Goal: Transaction & Acquisition: Purchase product/service

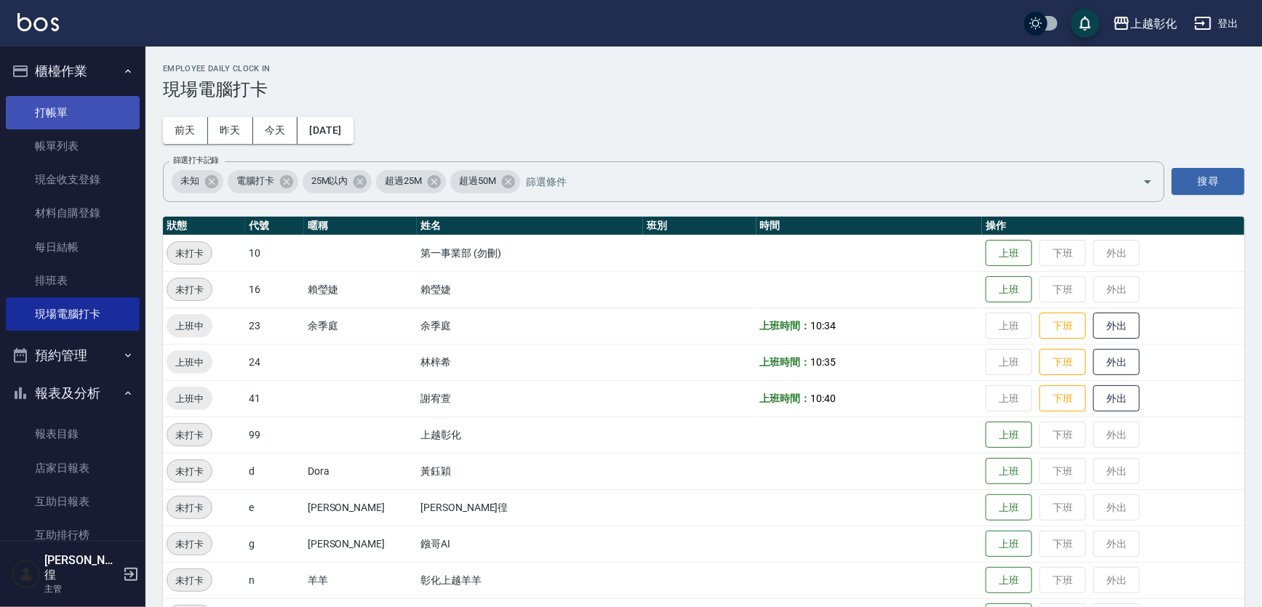
click at [79, 111] on link "打帳單" at bounding box center [73, 112] width 134 height 33
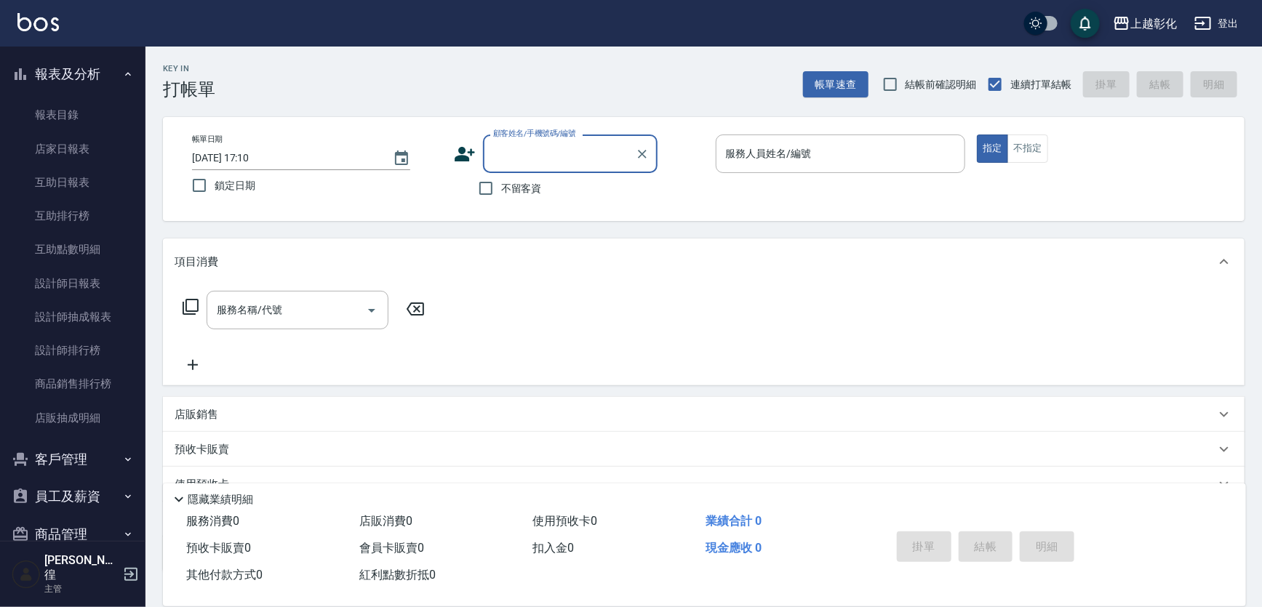
scroll to position [372, 0]
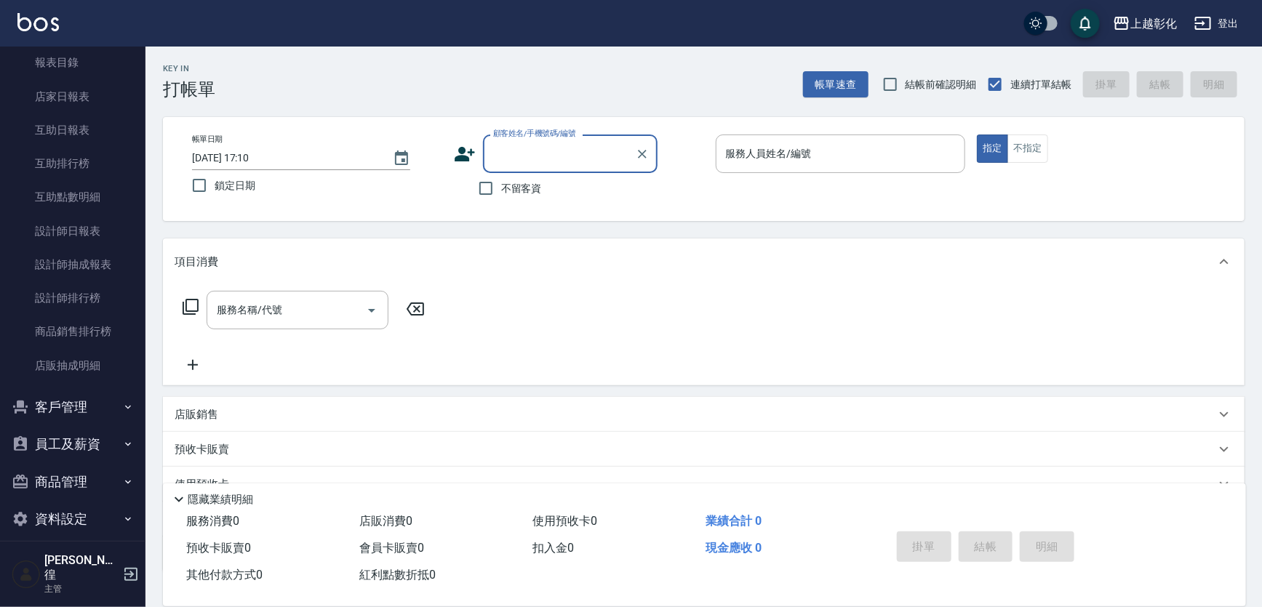
click at [535, 169] on div "顧客姓名/手機號碼/編號" at bounding box center [570, 154] width 175 height 39
click at [541, 196] on li "張苡竫/0930253839/" at bounding box center [570, 191] width 175 height 24
type input "張苡竫/0930253839/"
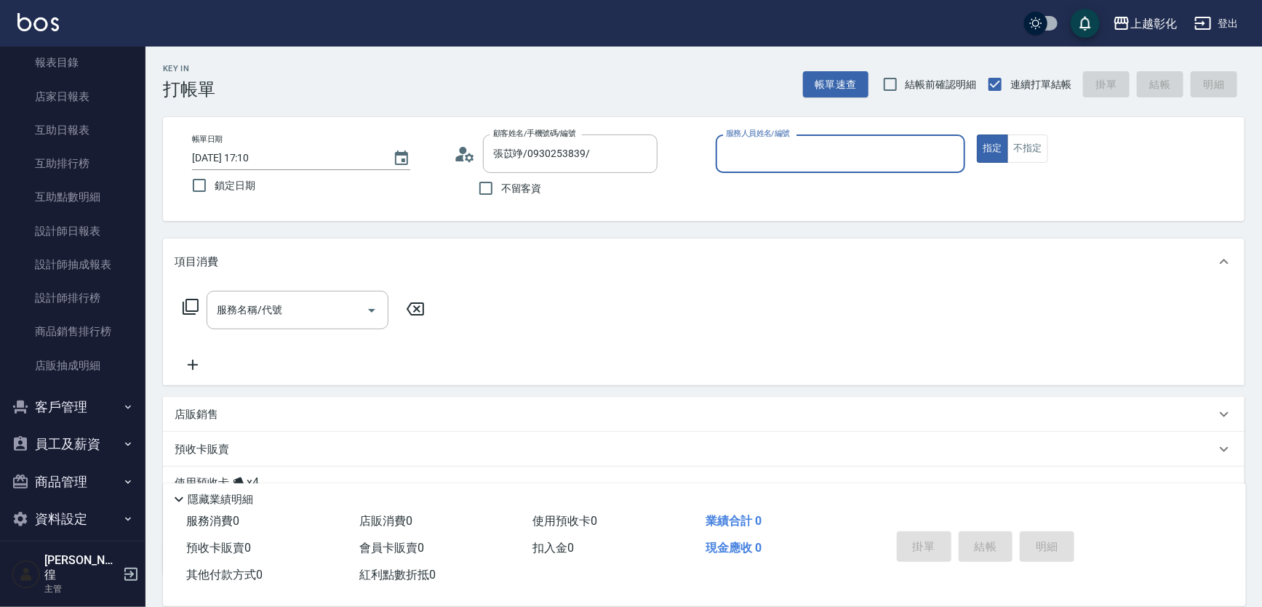
click at [791, 151] on input "服務人員姓名/編號" at bounding box center [840, 153] width 237 height 25
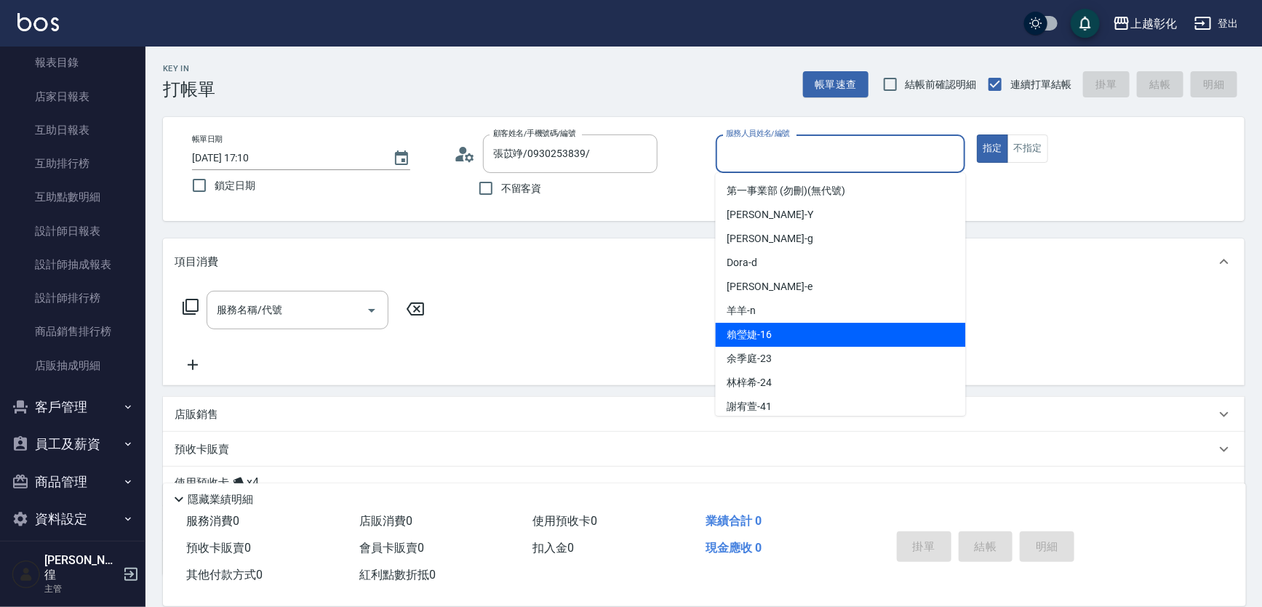
click at [754, 327] on div "[PERSON_NAME]-16" at bounding box center [841, 335] width 250 height 24
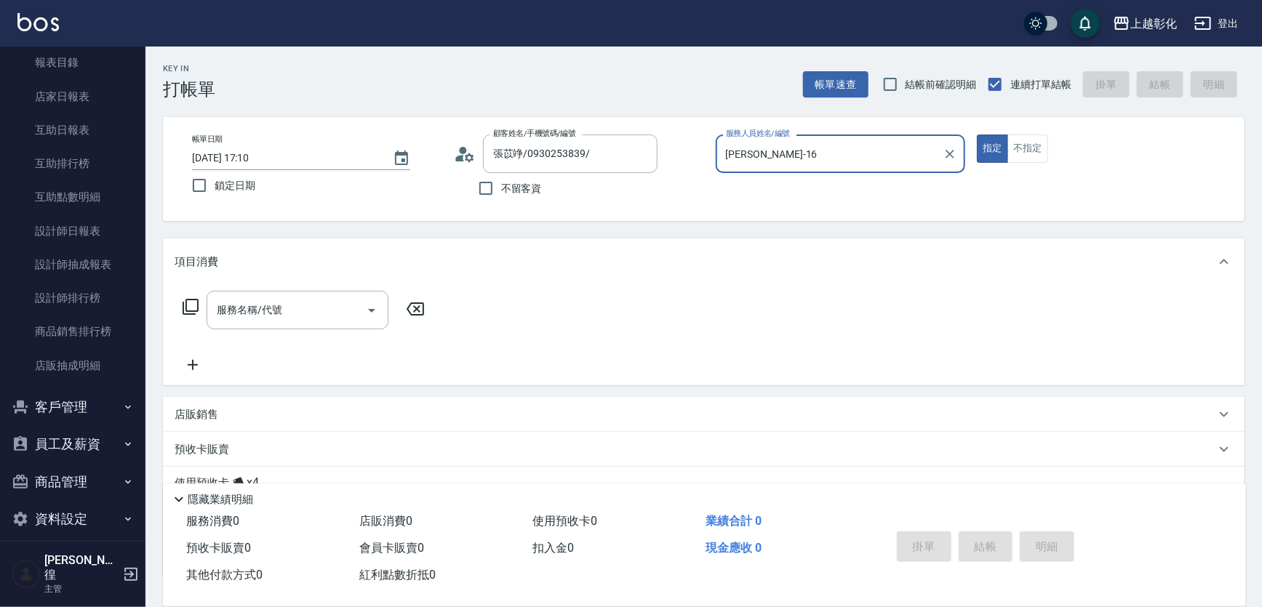
click at [775, 145] on input "[PERSON_NAME]-16" at bounding box center [829, 153] width 215 height 25
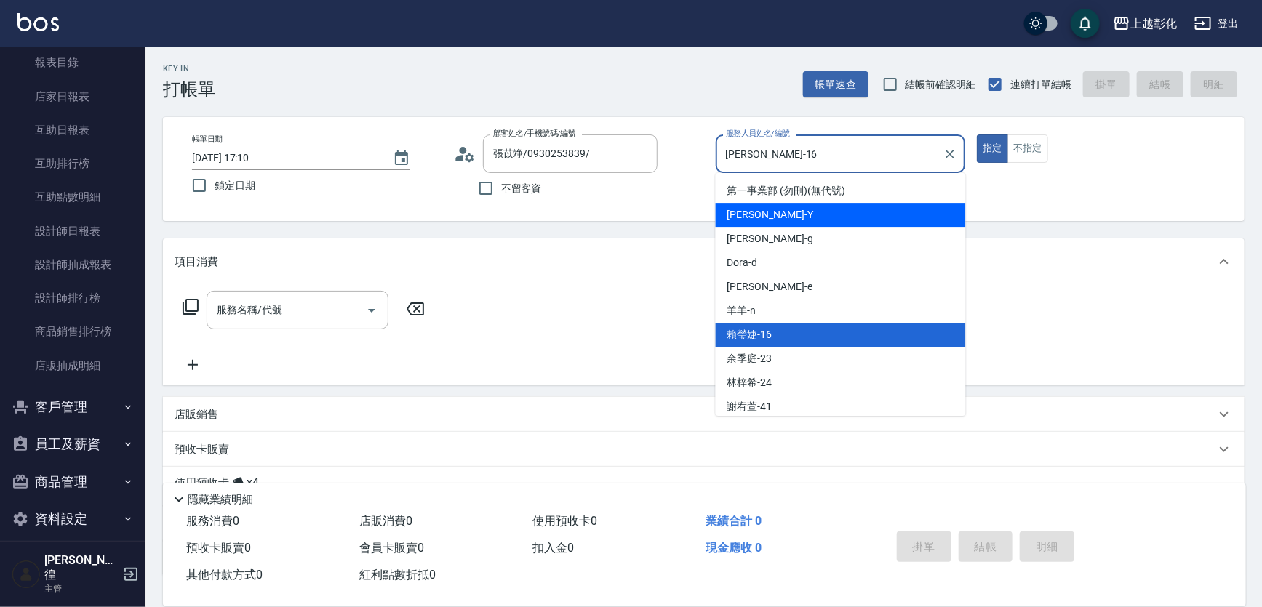
click at [770, 210] on div "[PERSON_NAME] -Y" at bounding box center [841, 215] width 250 height 24
type input "[PERSON_NAME]-Y"
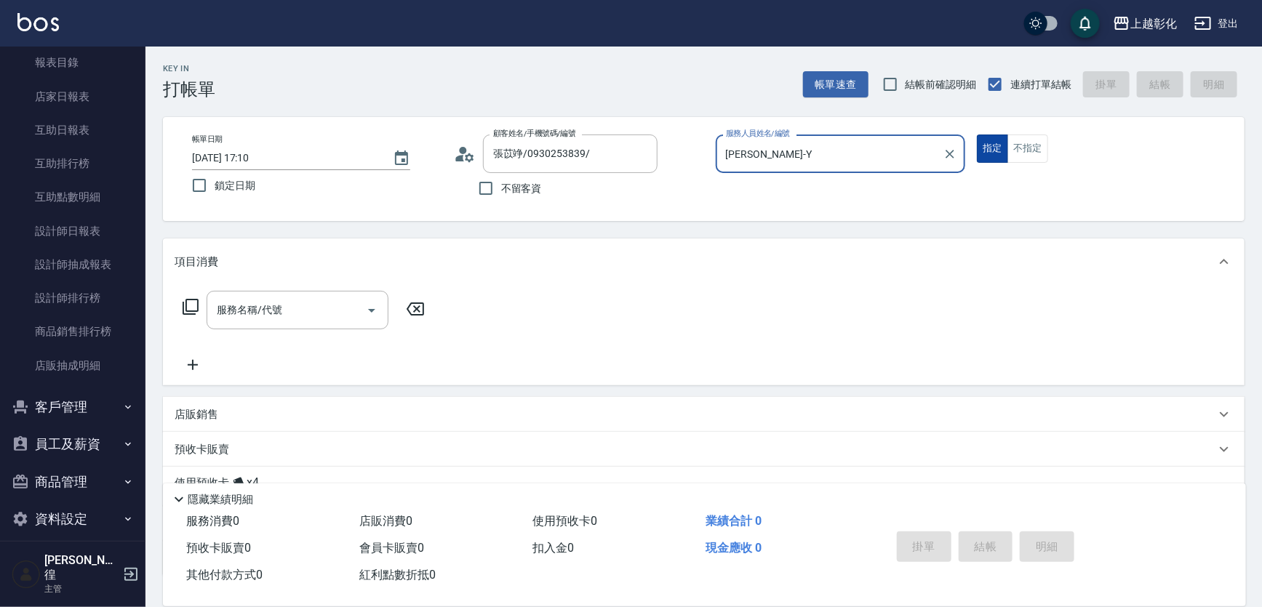
click at [998, 144] on button "指定" at bounding box center [992, 149] width 31 height 28
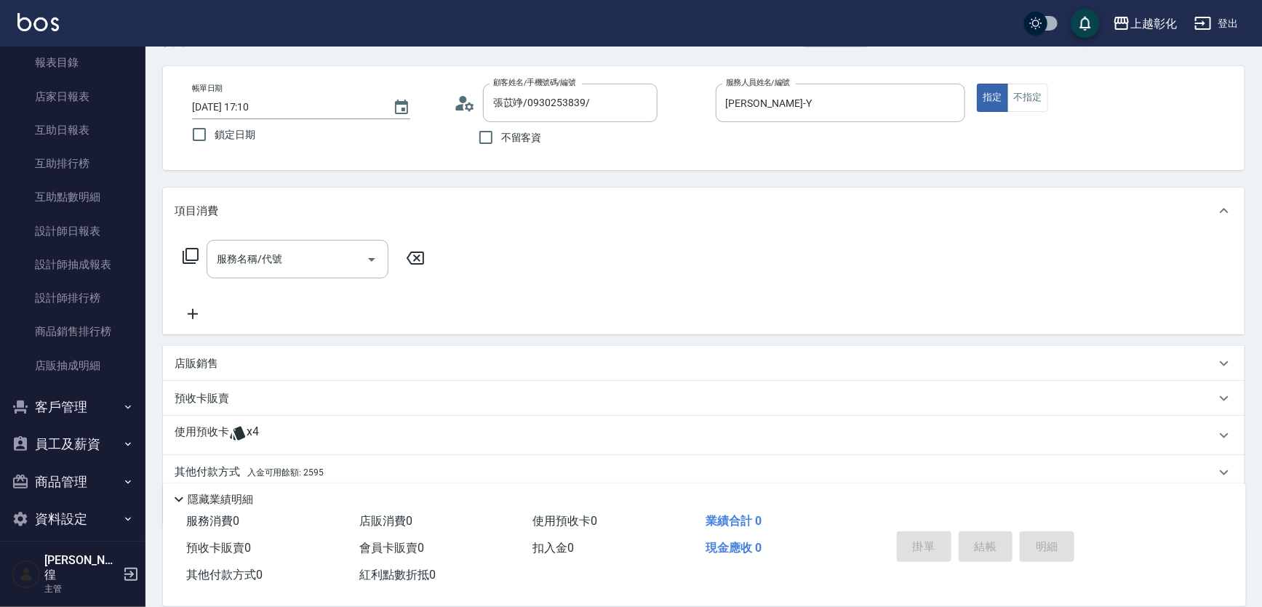
scroll to position [105, 0]
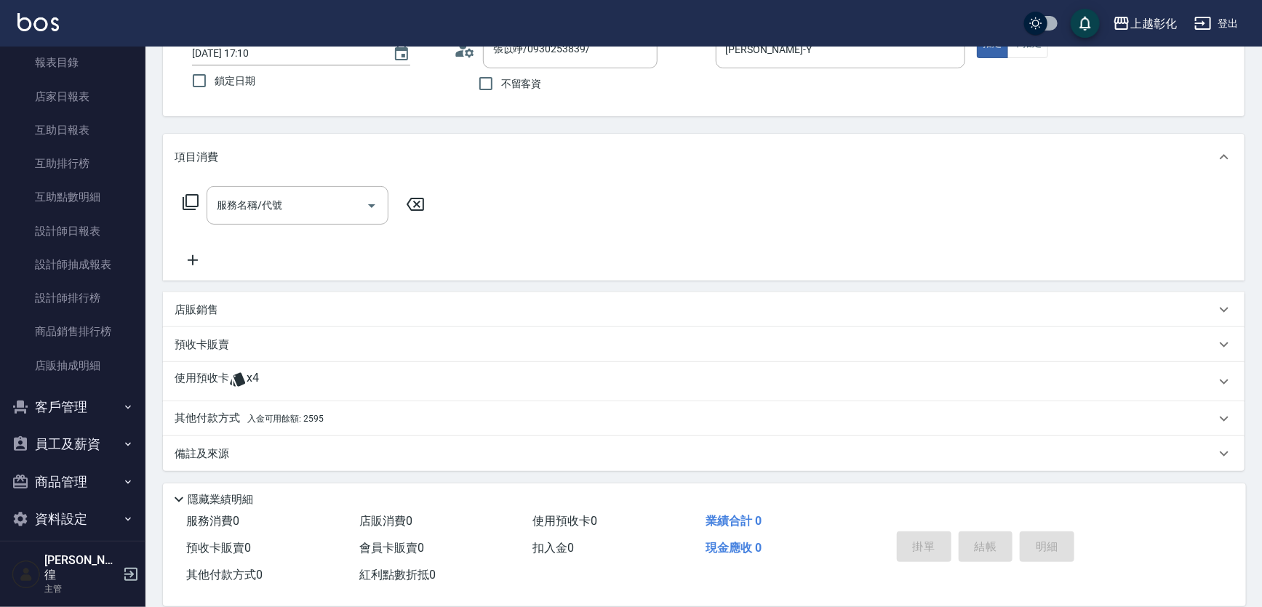
click at [240, 378] on icon at bounding box center [237, 380] width 15 height 14
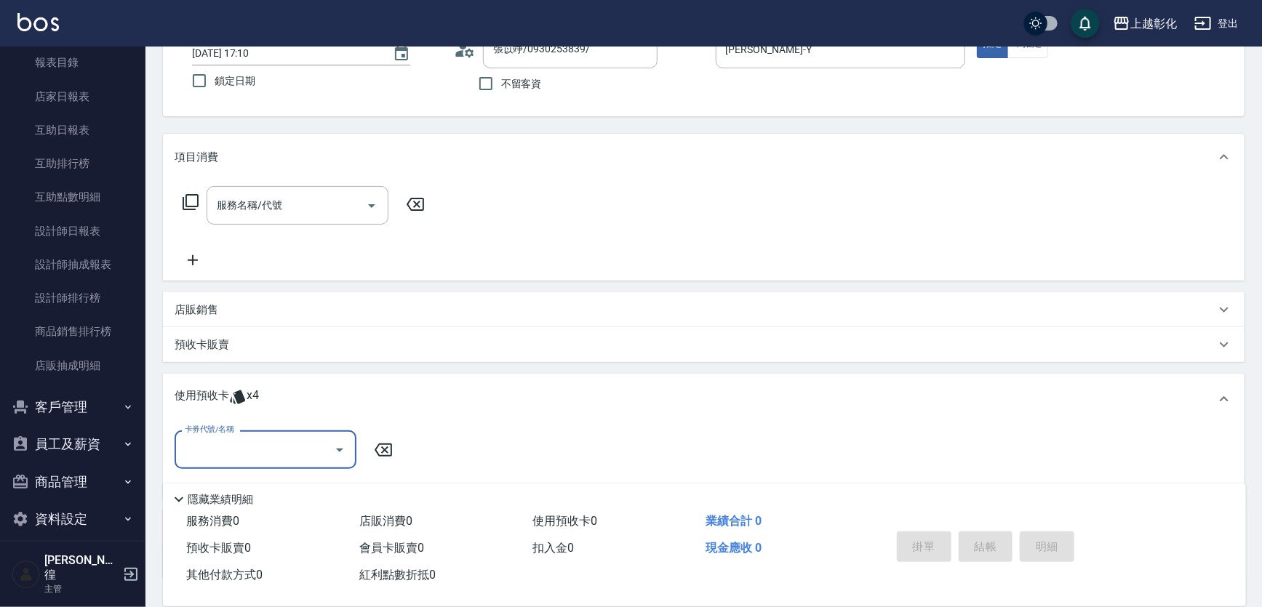
scroll to position [0, 0]
click at [285, 449] on input "卡券代號/名稱" at bounding box center [254, 449] width 147 height 25
click at [248, 490] on div "精油洗髮 剩餘4張" at bounding box center [266, 487] width 182 height 24
type input "精油洗髮"
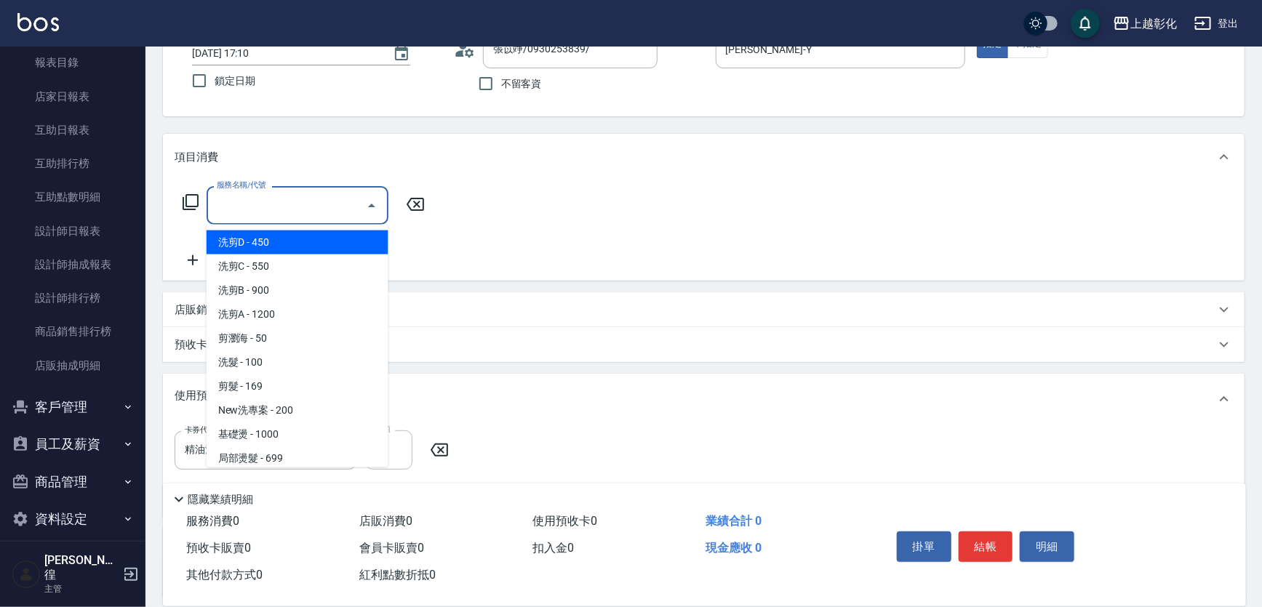
click at [263, 196] on div "服務名稱/代號 服務名稱/代號" at bounding box center [298, 205] width 182 height 39
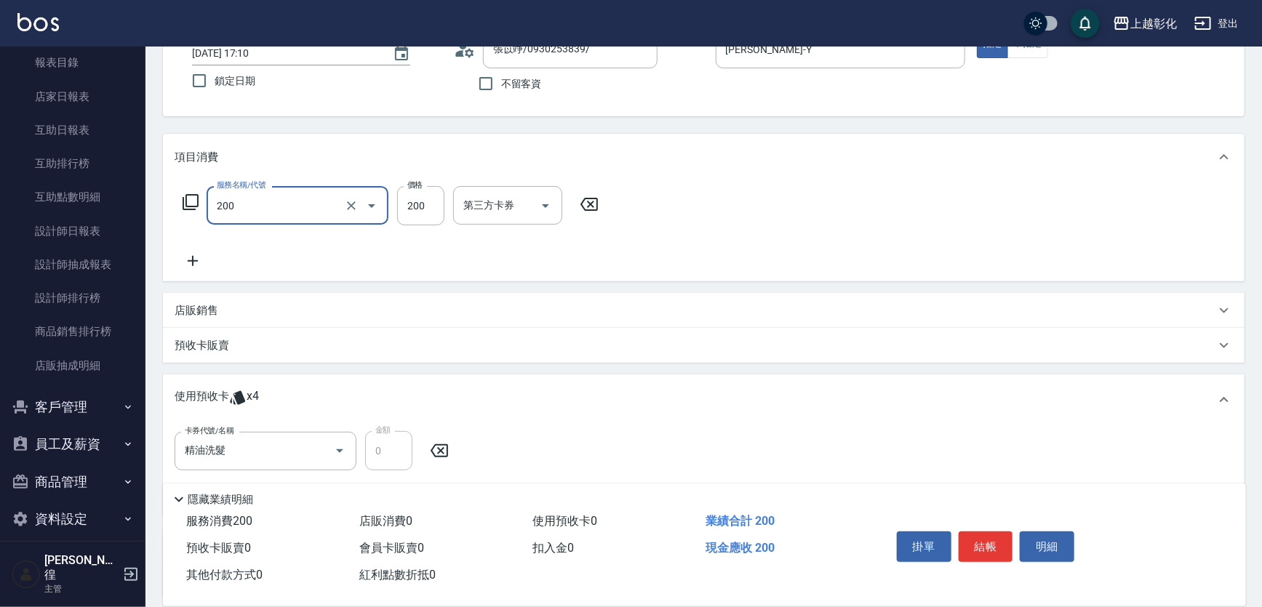
type input "New洗專案(200)"
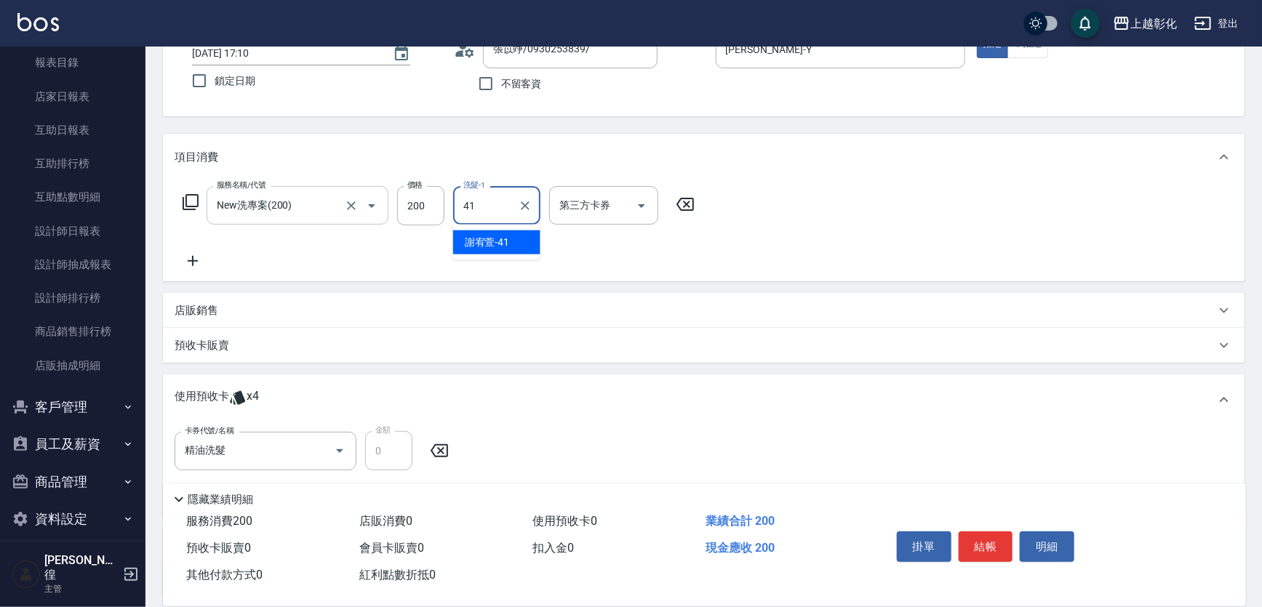
type input "謝宥萱-41"
click at [640, 204] on icon "Open" at bounding box center [641, 205] width 17 height 17
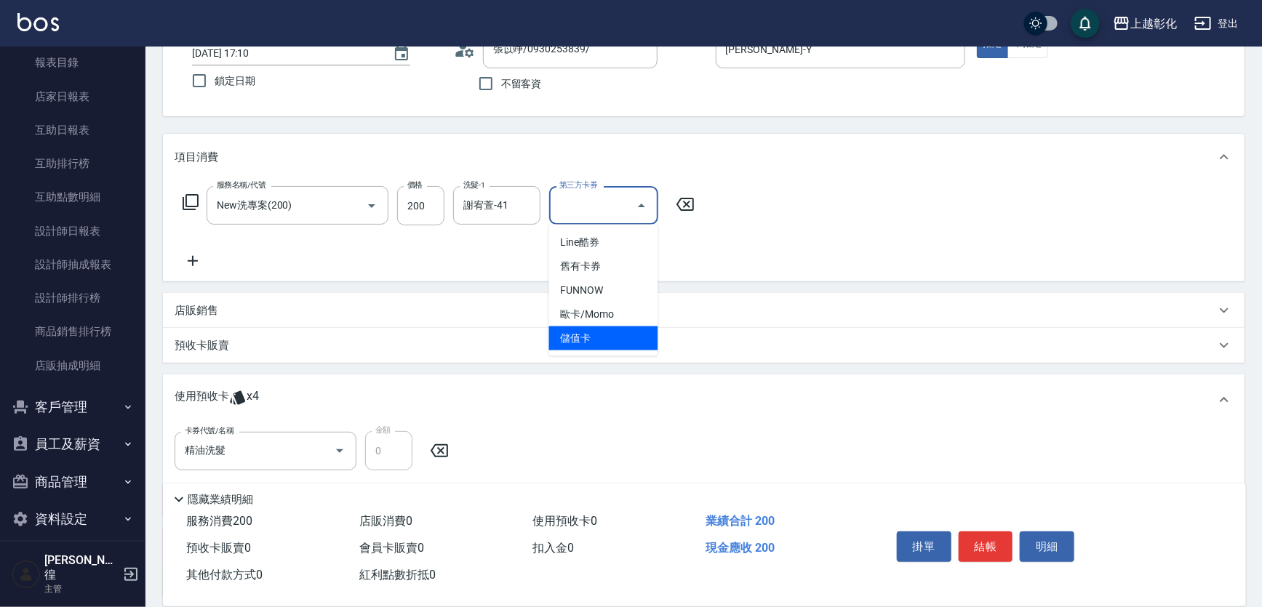
click at [605, 335] on span "儲值卡" at bounding box center [603, 339] width 109 height 24
type input "儲值卡"
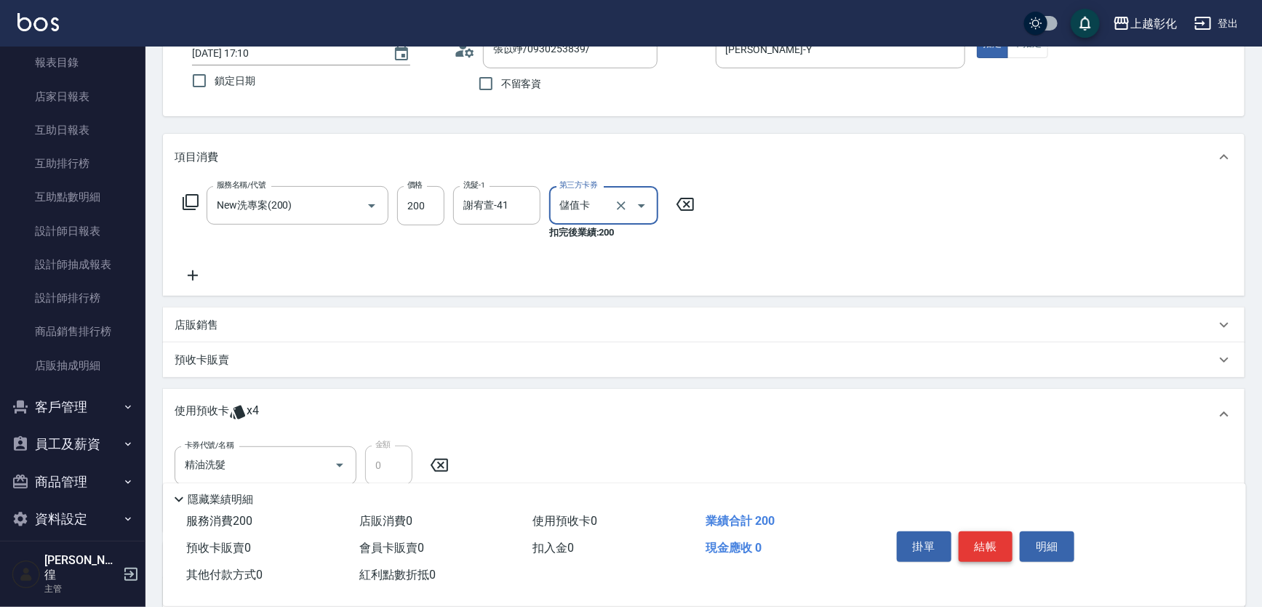
click at [982, 541] on button "結帳" at bounding box center [986, 547] width 55 height 31
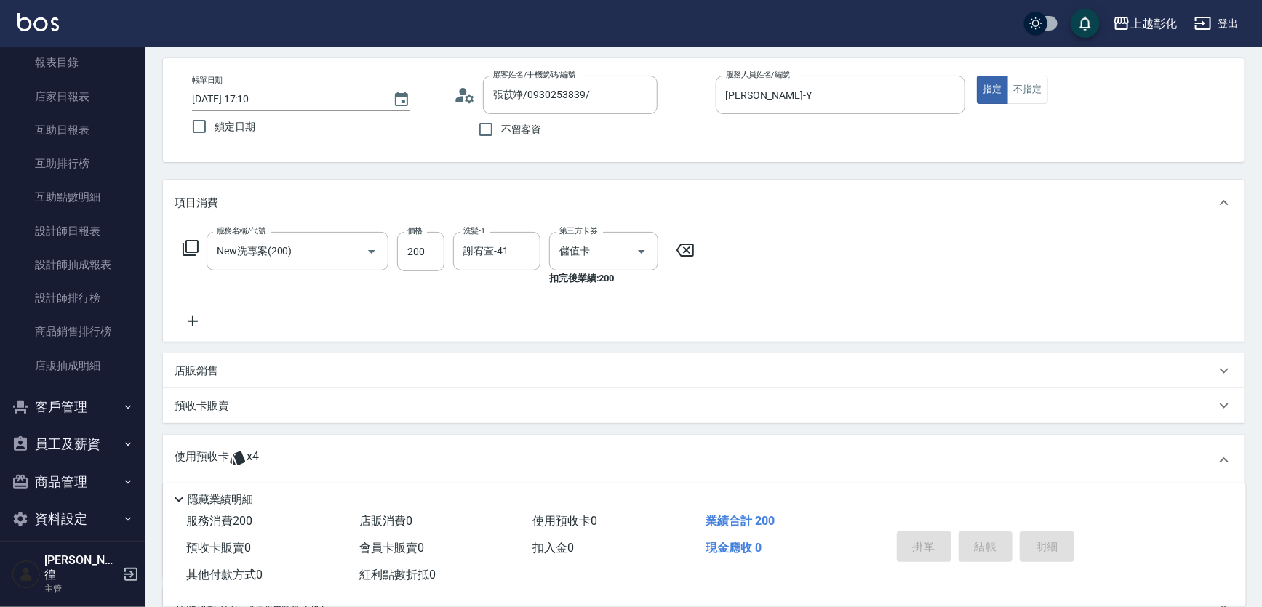
type input "[DATE] 17:35"
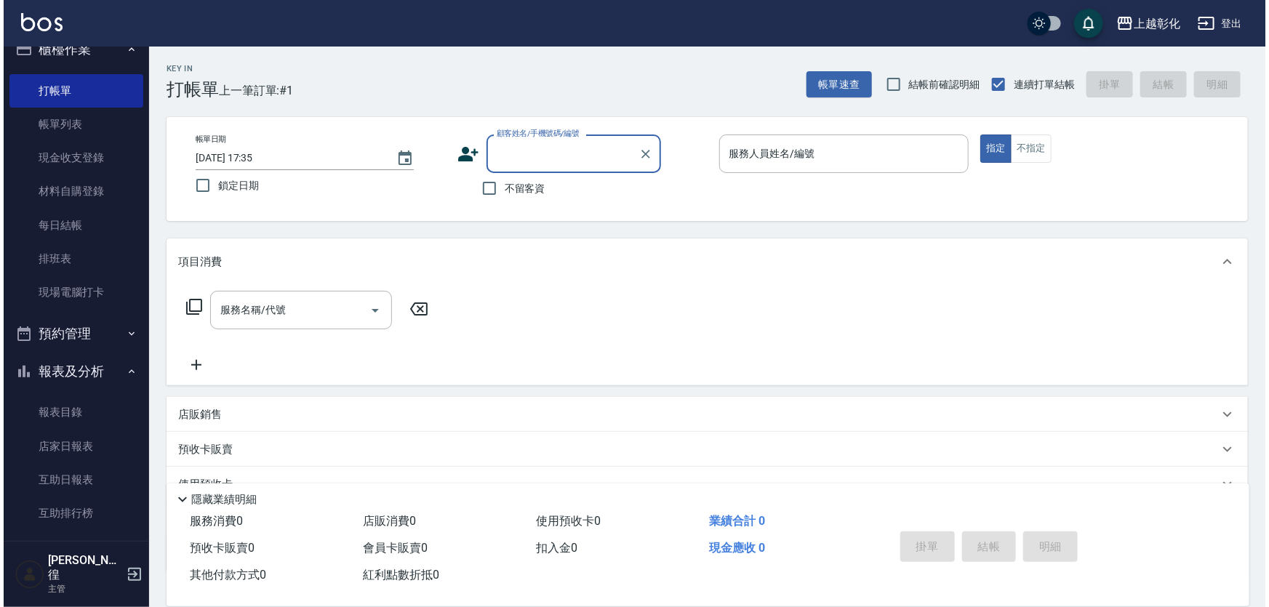
scroll to position [0, 0]
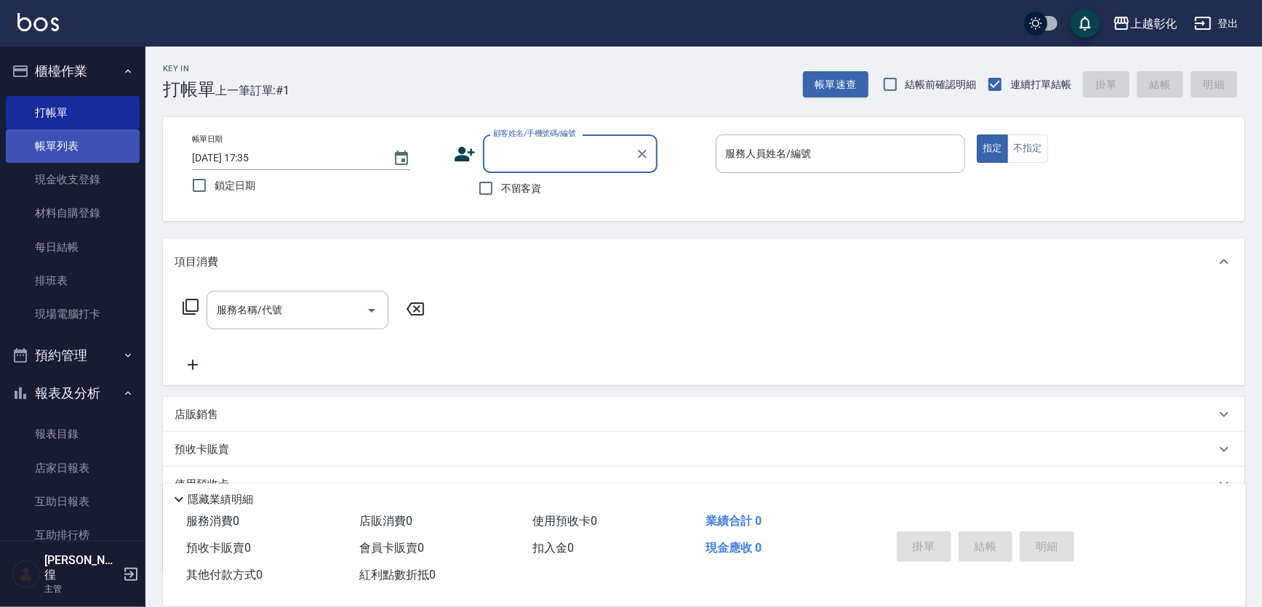
click at [77, 149] on link "帳單列表" at bounding box center [73, 145] width 134 height 33
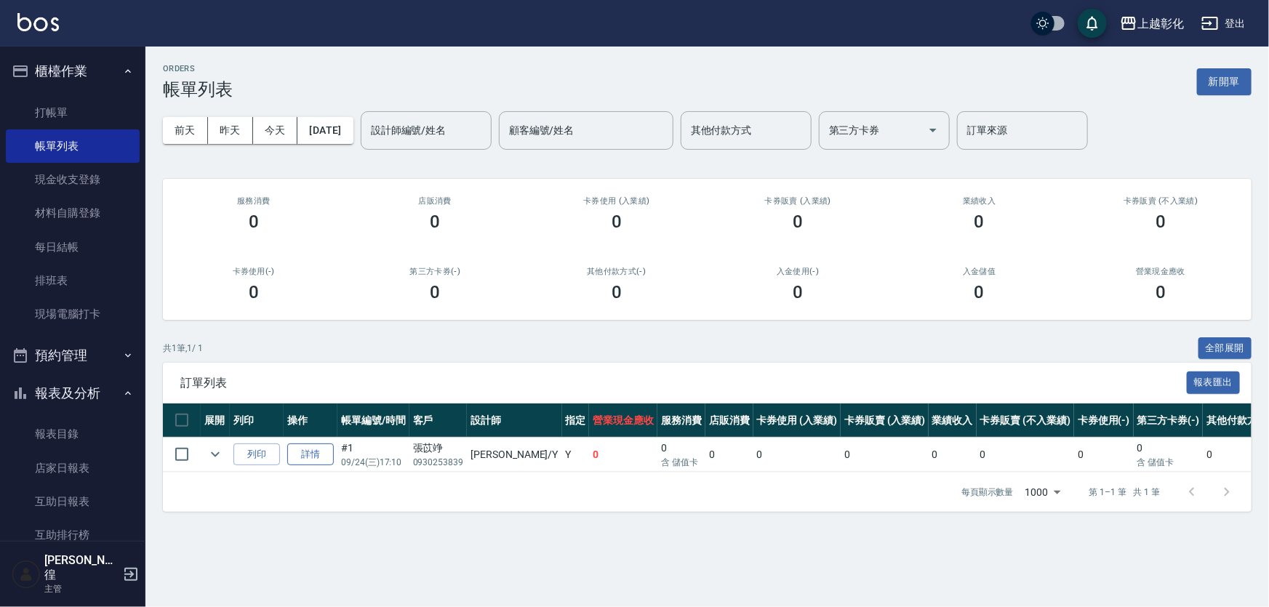
click at [311, 458] on link "詳情" at bounding box center [310, 455] width 47 height 23
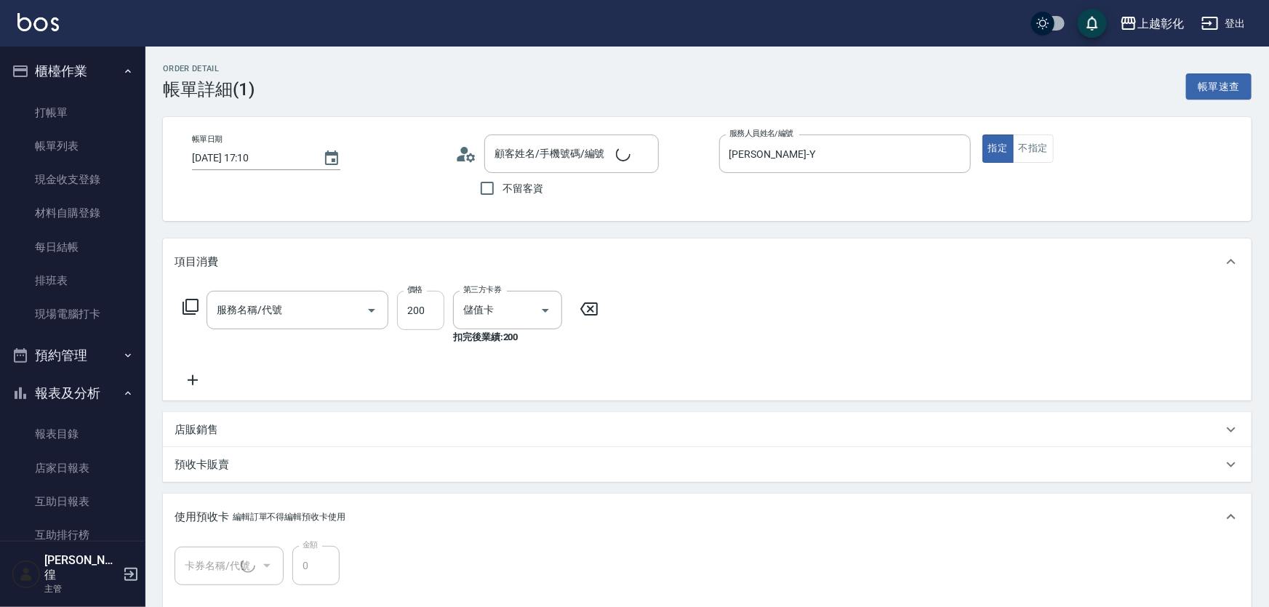
type input "[DATE] 17:10"
type input "[PERSON_NAME]-Y"
type input "New洗專案(200)"
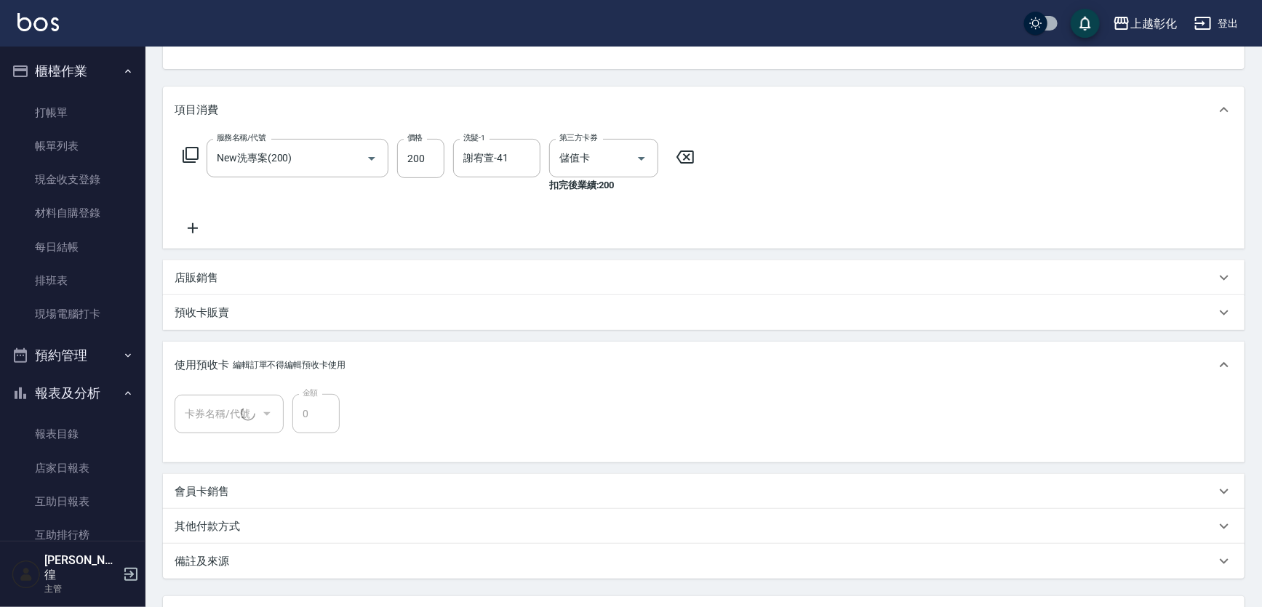
type input "張苡竫/0930253839/"
type input "精油洗髮(1/1)"
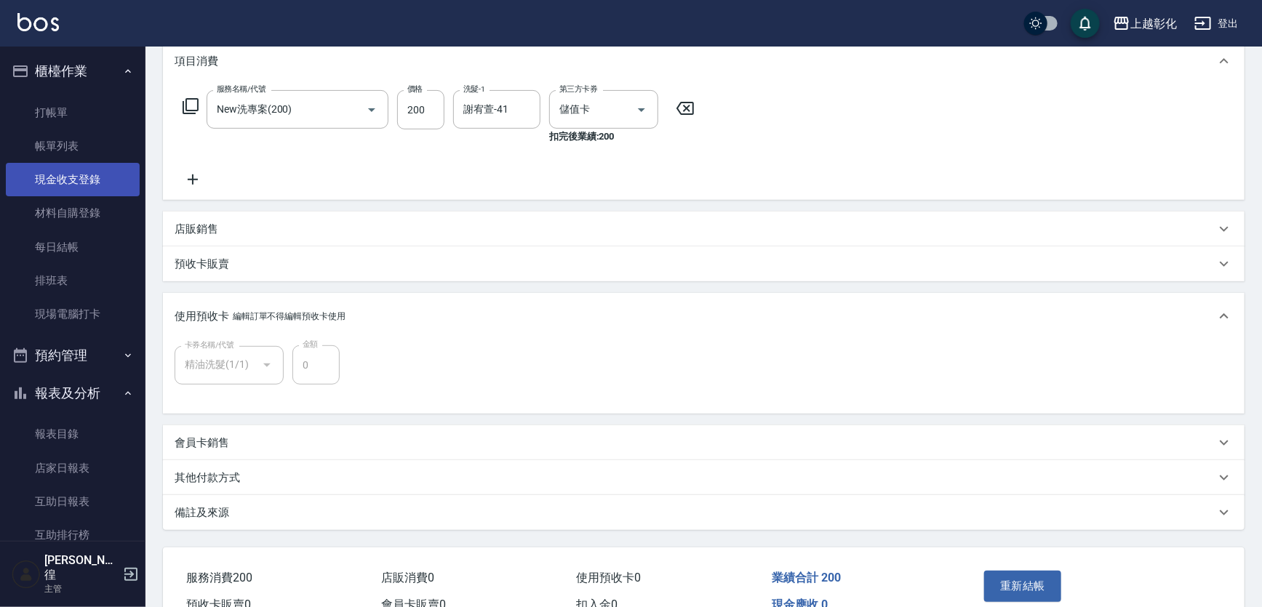
scroll to position [79, 0]
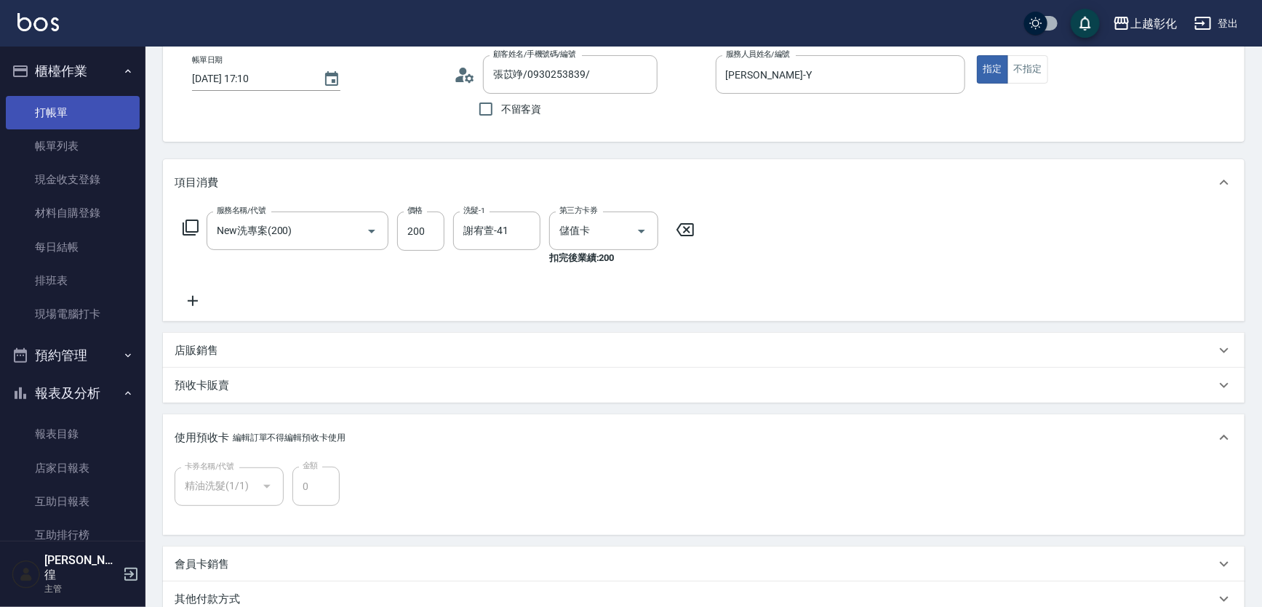
click at [83, 114] on link "打帳單" at bounding box center [73, 112] width 134 height 33
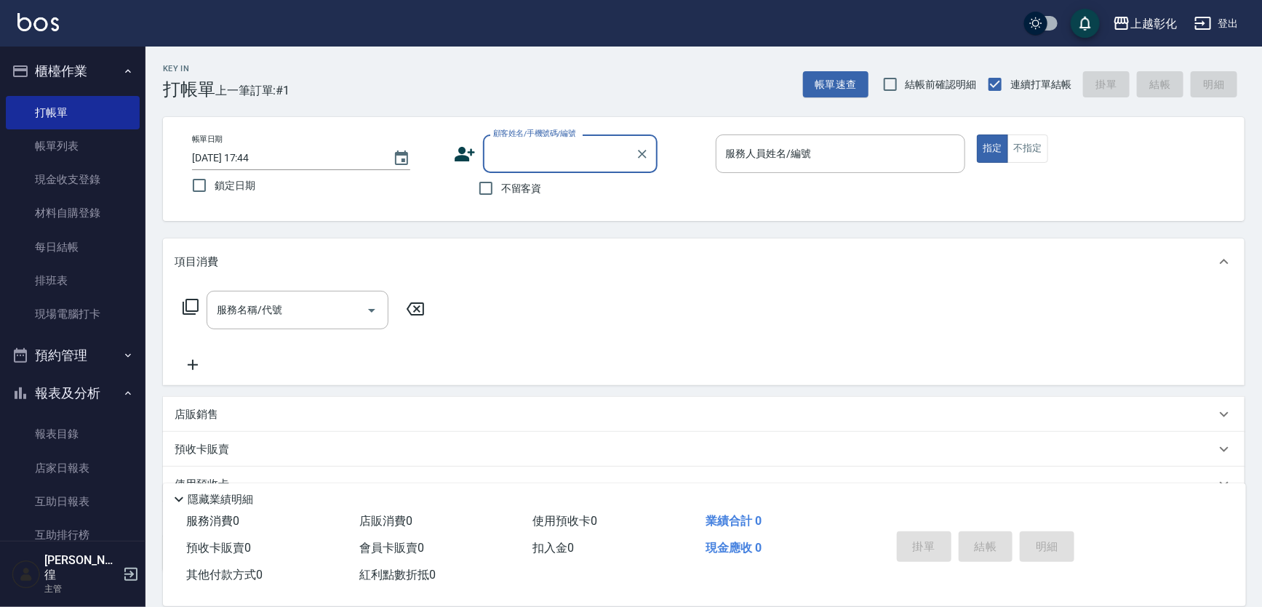
click at [535, 144] on input "顧客姓名/手機號碼/編號" at bounding box center [560, 153] width 140 height 25
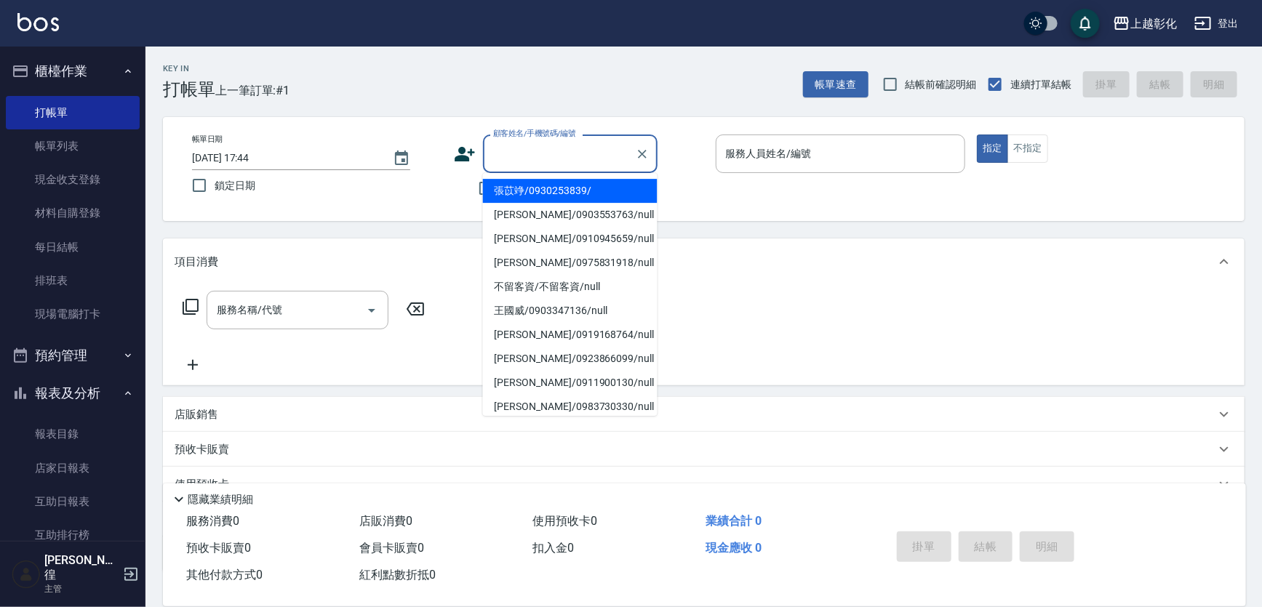
click at [525, 190] on li "張苡竫/0930253839/" at bounding box center [570, 191] width 175 height 24
type input "張苡竫/0930253839/"
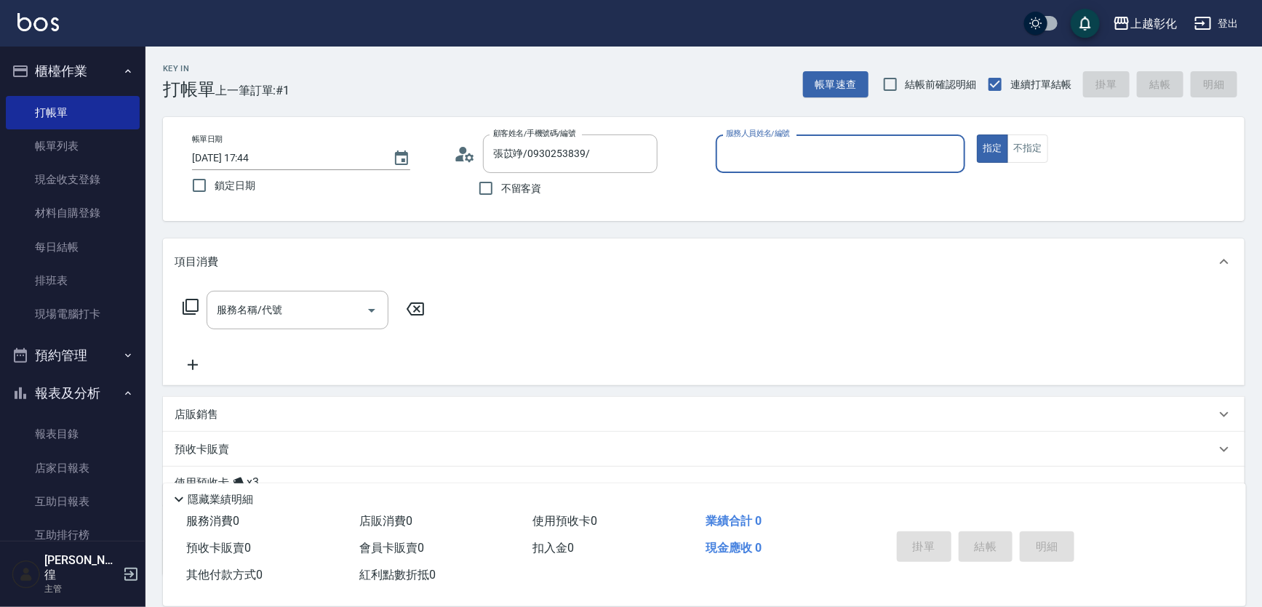
click at [977, 135] on button "指定" at bounding box center [992, 149] width 31 height 28
type button "true"
